Goal: Information Seeking & Learning: Learn about a topic

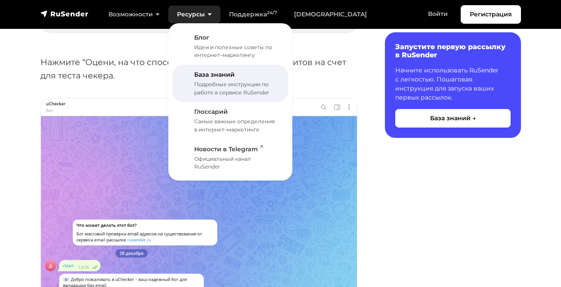
scroll to position [408, 0]
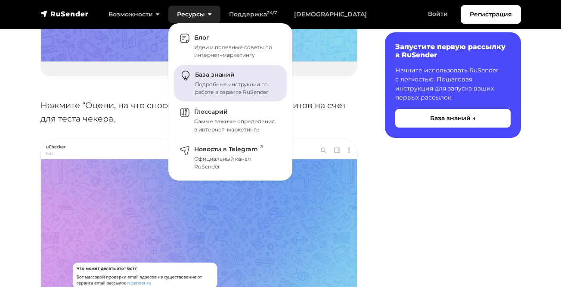
click at [237, 87] on div "Подробные инструкции по работе в сервисе RuSender" at bounding box center [236, 87] width 82 height 15
